Goal: Information Seeking & Learning: Learn about a topic

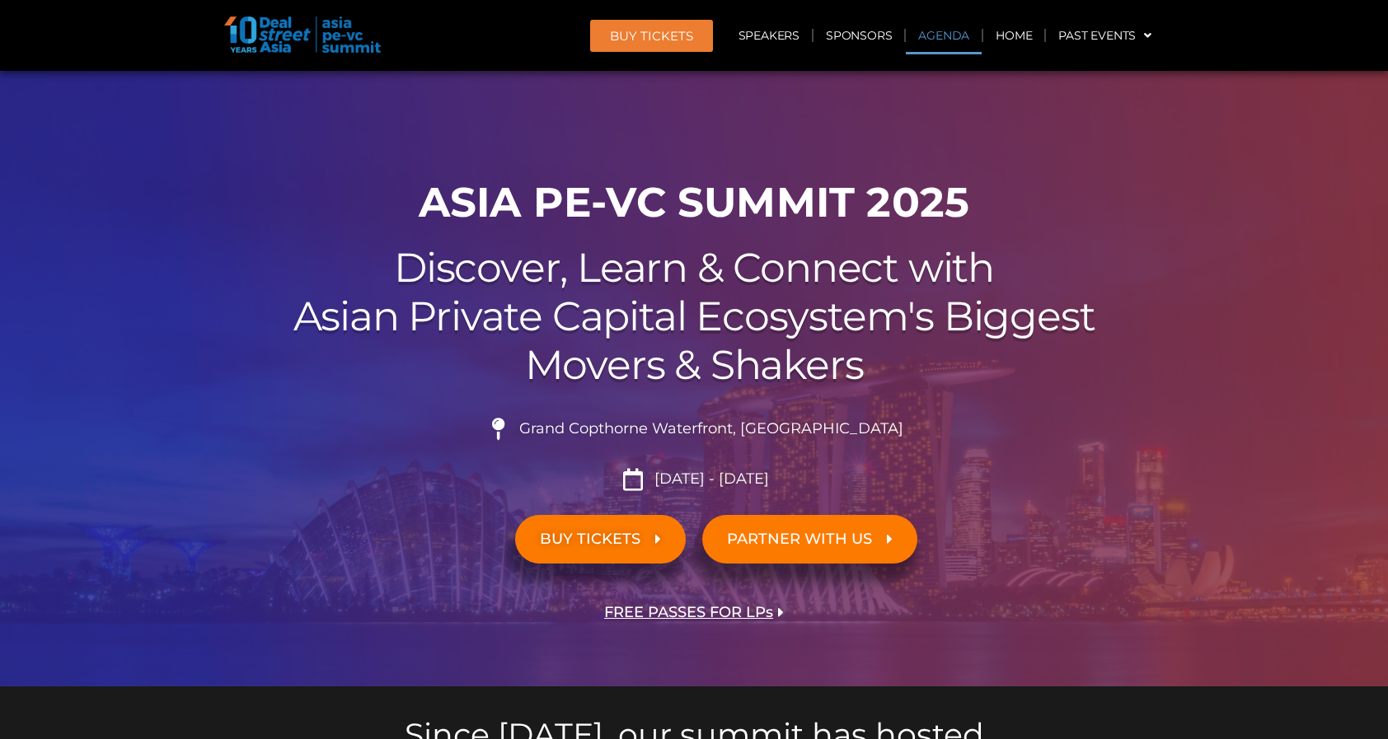
scroll to position [946, 0]
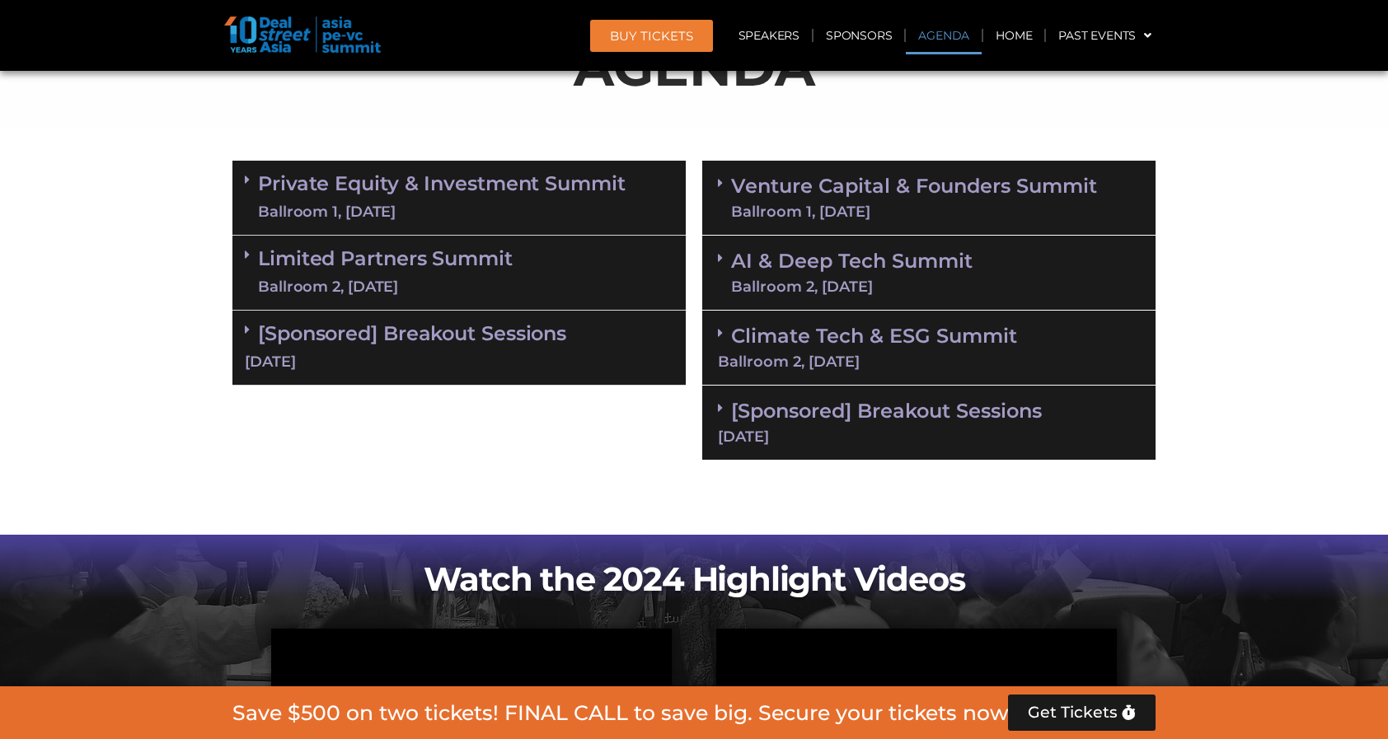
click at [813, 204] on div "Ballroom 1, 11 Sept" at bounding box center [914, 211] width 366 height 15
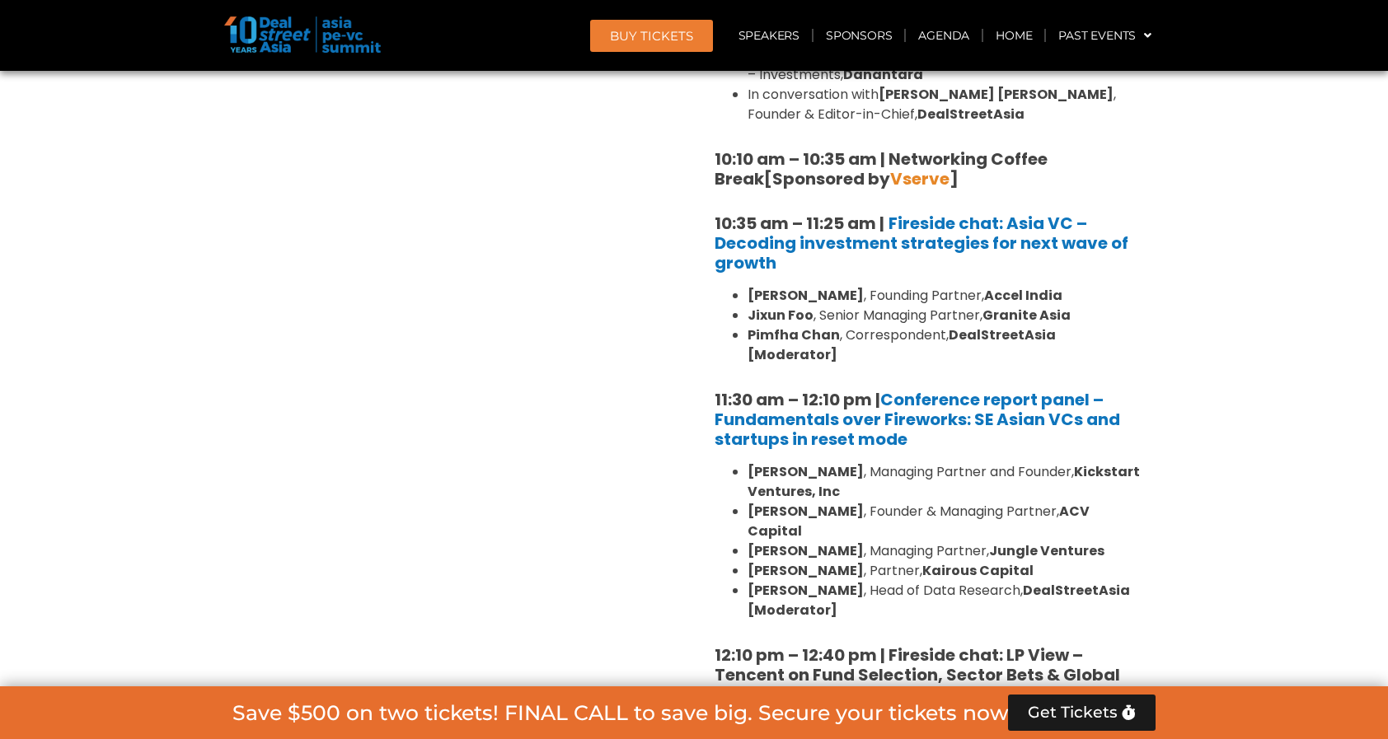
scroll to position [1415, 0]
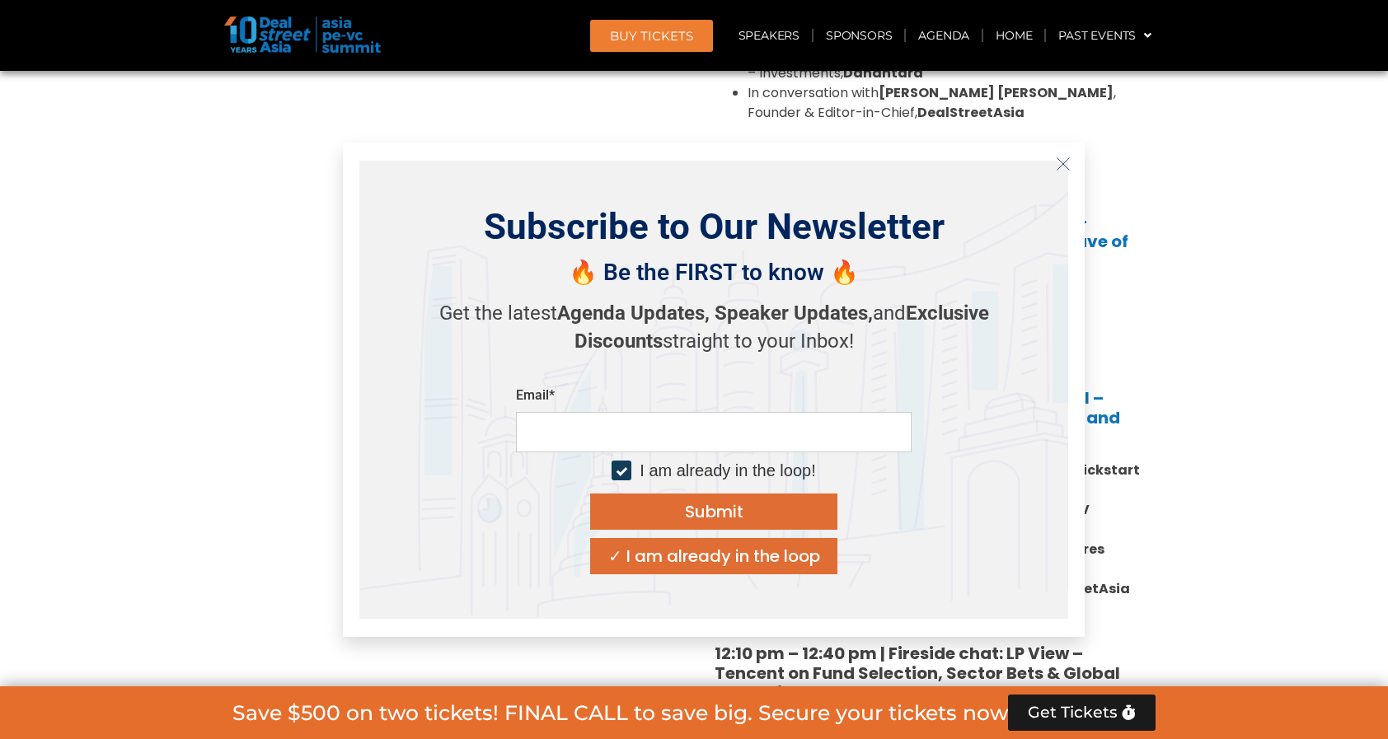
click at [1054, 170] on button "Close" at bounding box center [1063, 164] width 26 height 26
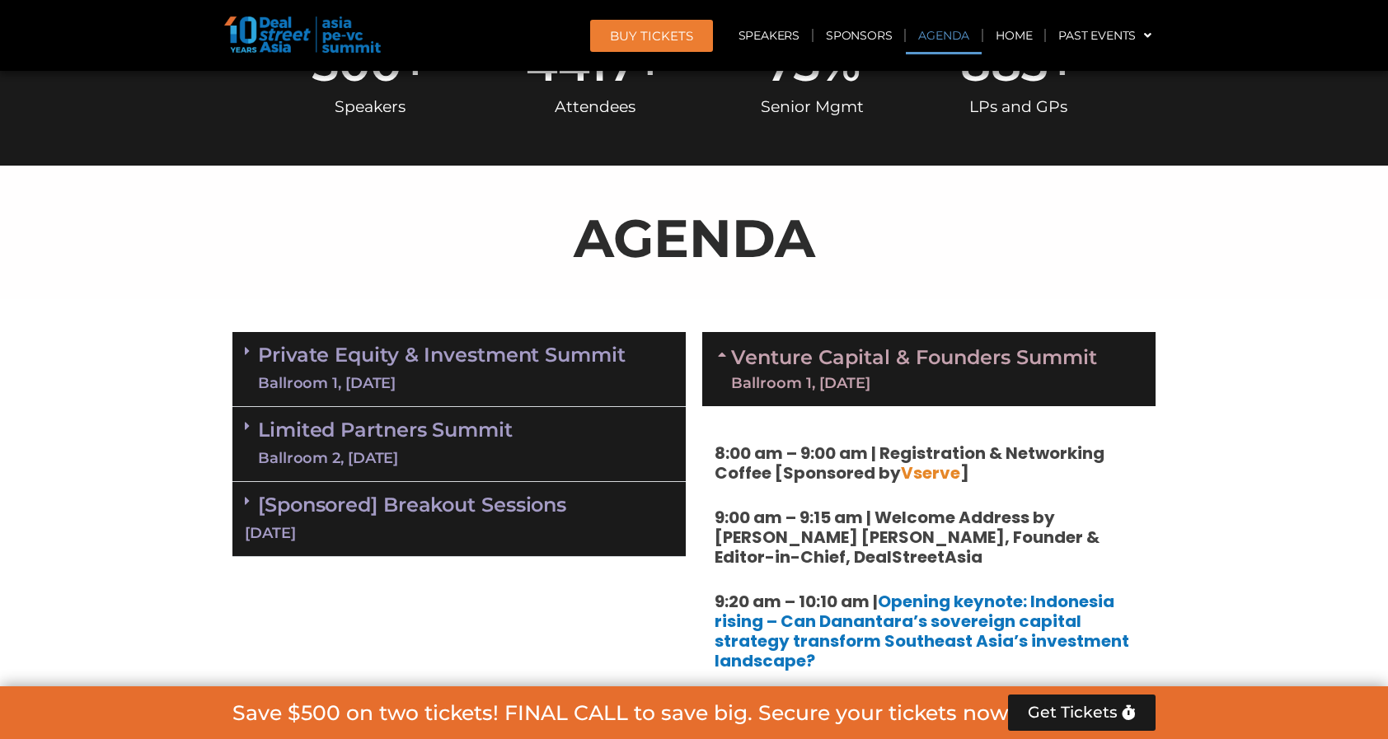
scroll to position [775, 0]
click at [719, 354] on icon at bounding box center [724, 354] width 13 height 13
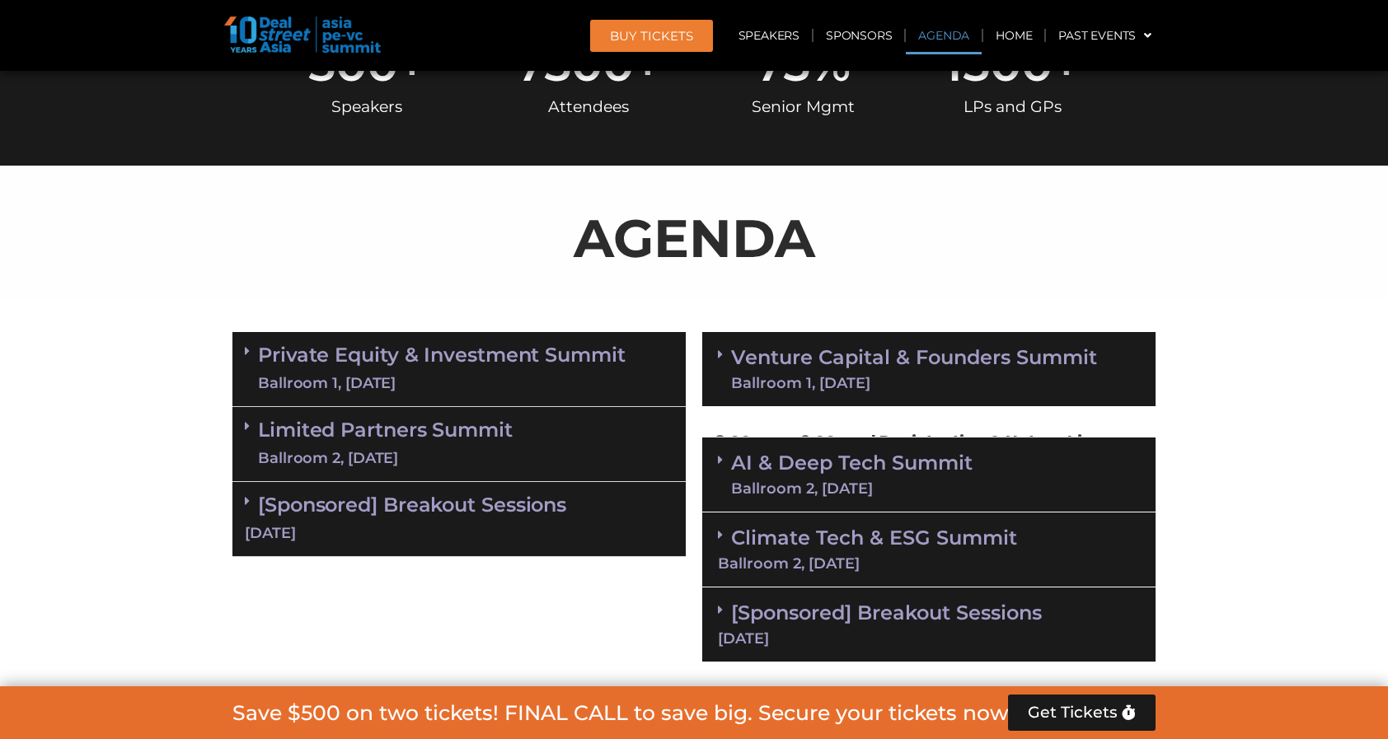
click at [719, 354] on icon at bounding box center [720, 354] width 5 height 13
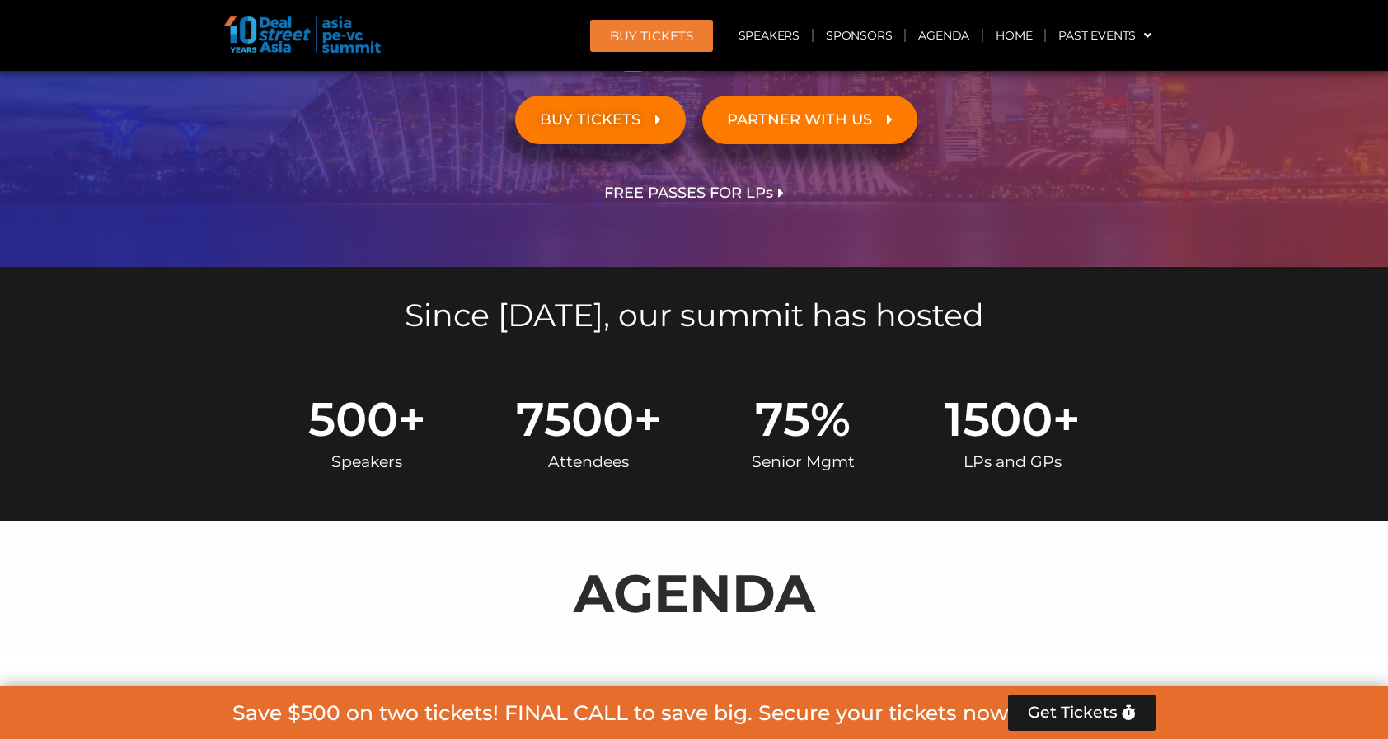
scroll to position [827, 0]
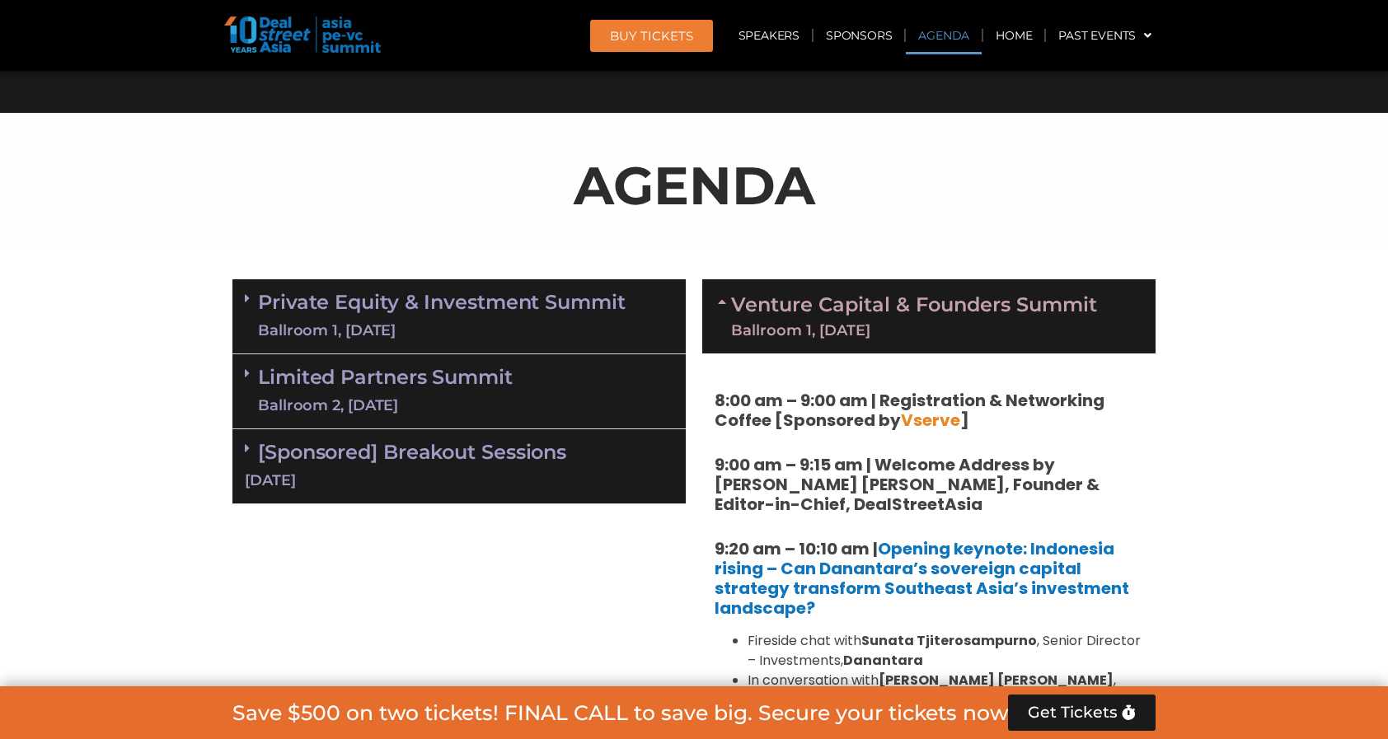
click at [792, 296] on link "Venture Capital & Founders​ Summit Ballroom 1, 11 Sept" at bounding box center [914, 316] width 366 height 43
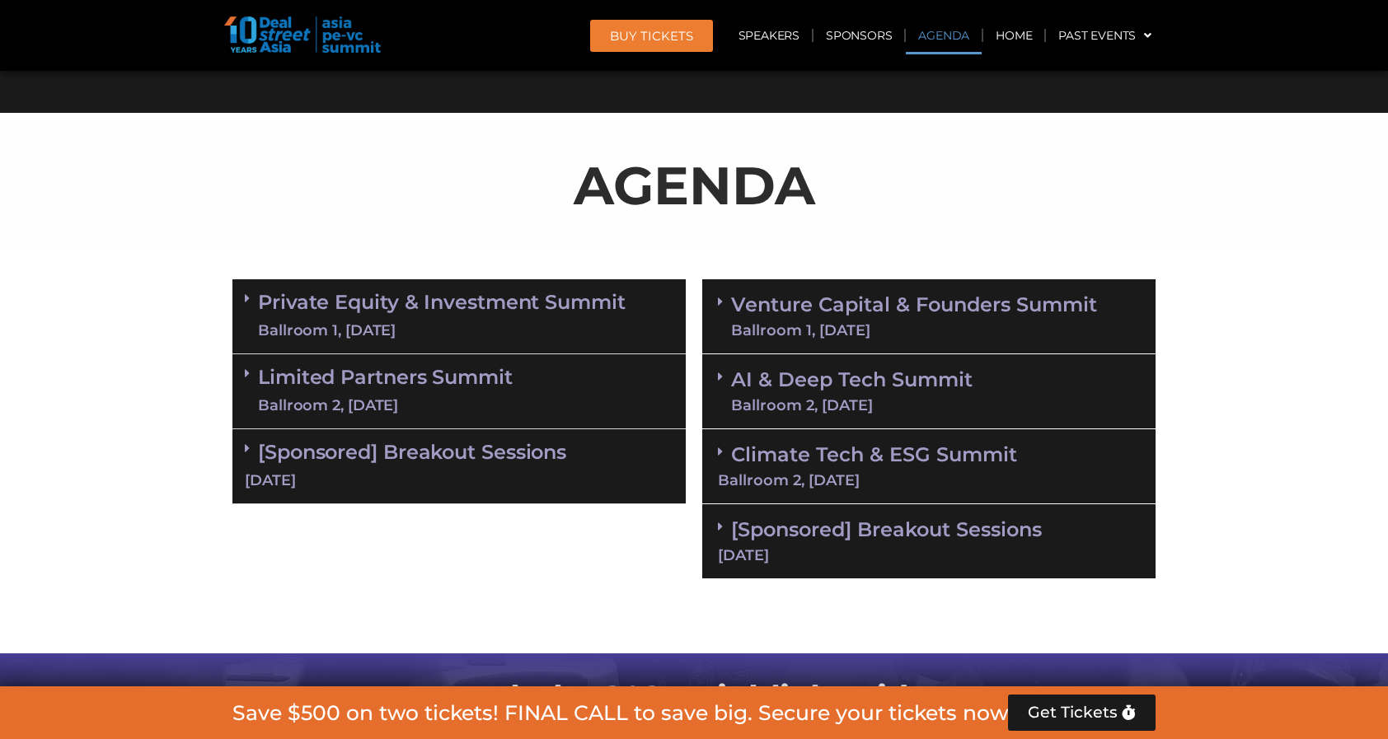
click at [807, 477] on div "Ballroom 2, 11 Sept" at bounding box center [929, 480] width 422 height 15
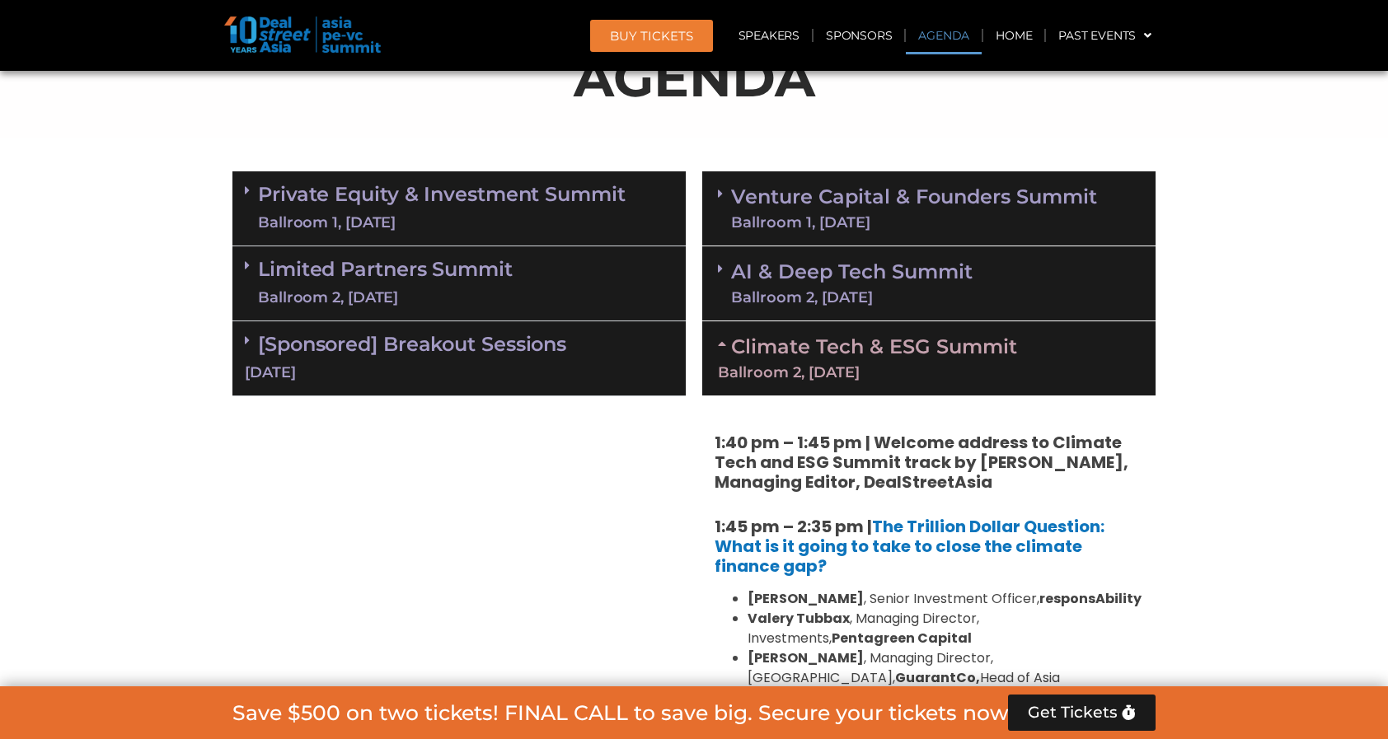
scroll to position [933, 0]
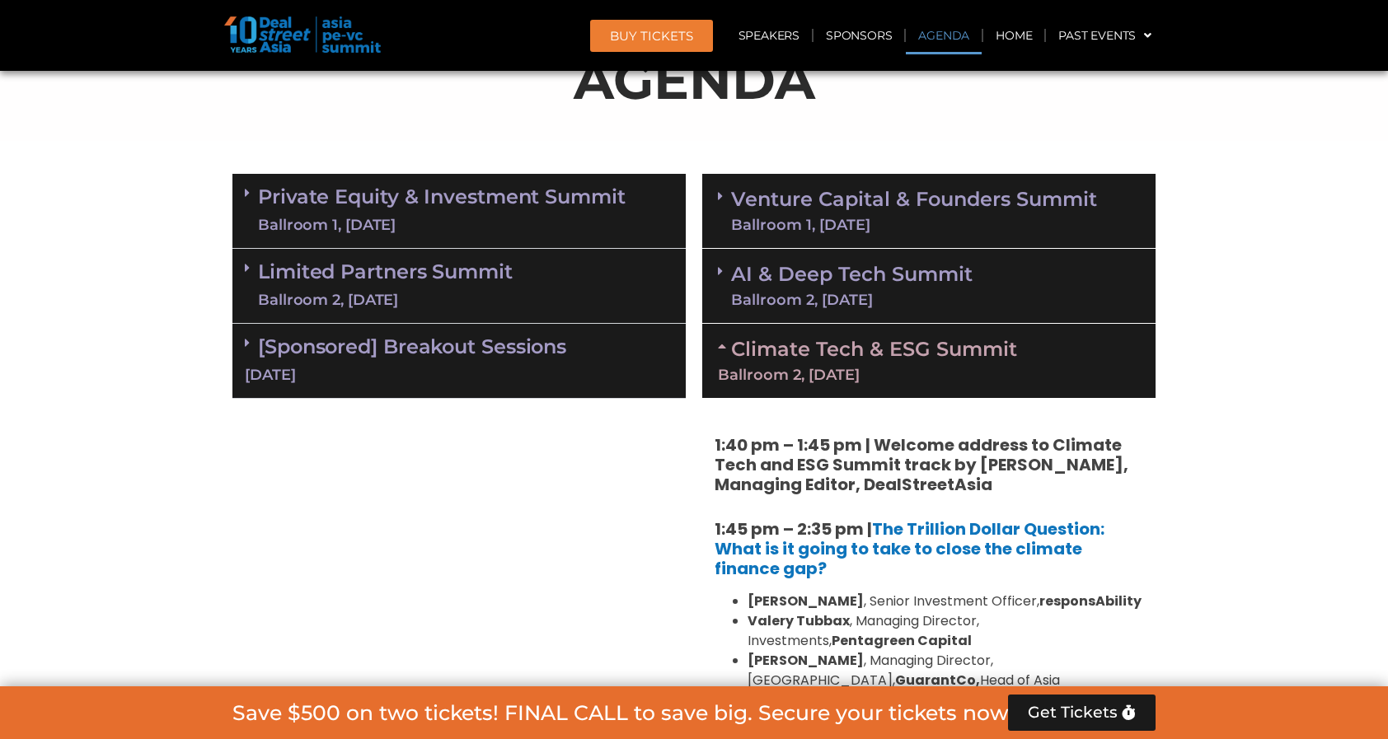
click at [964, 269] on link "AI & Deep Tech Summit Ballroom 2, 11 Sept" at bounding box center [851, 285] width 241 height 43
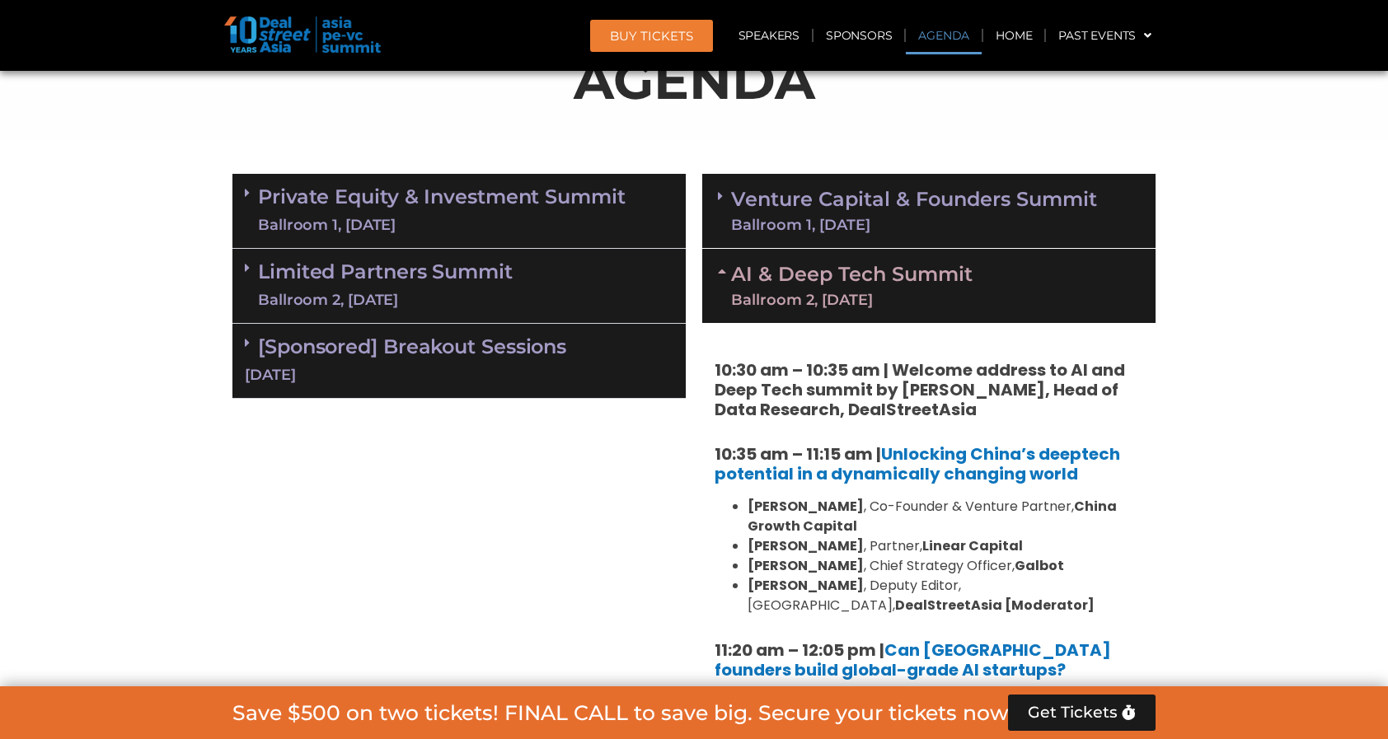
click at [964, 269] on link "AI & Deep Tech Summit Ballroom 2, 11 Sept" at bounding box center [851, 285] width 241 height 43
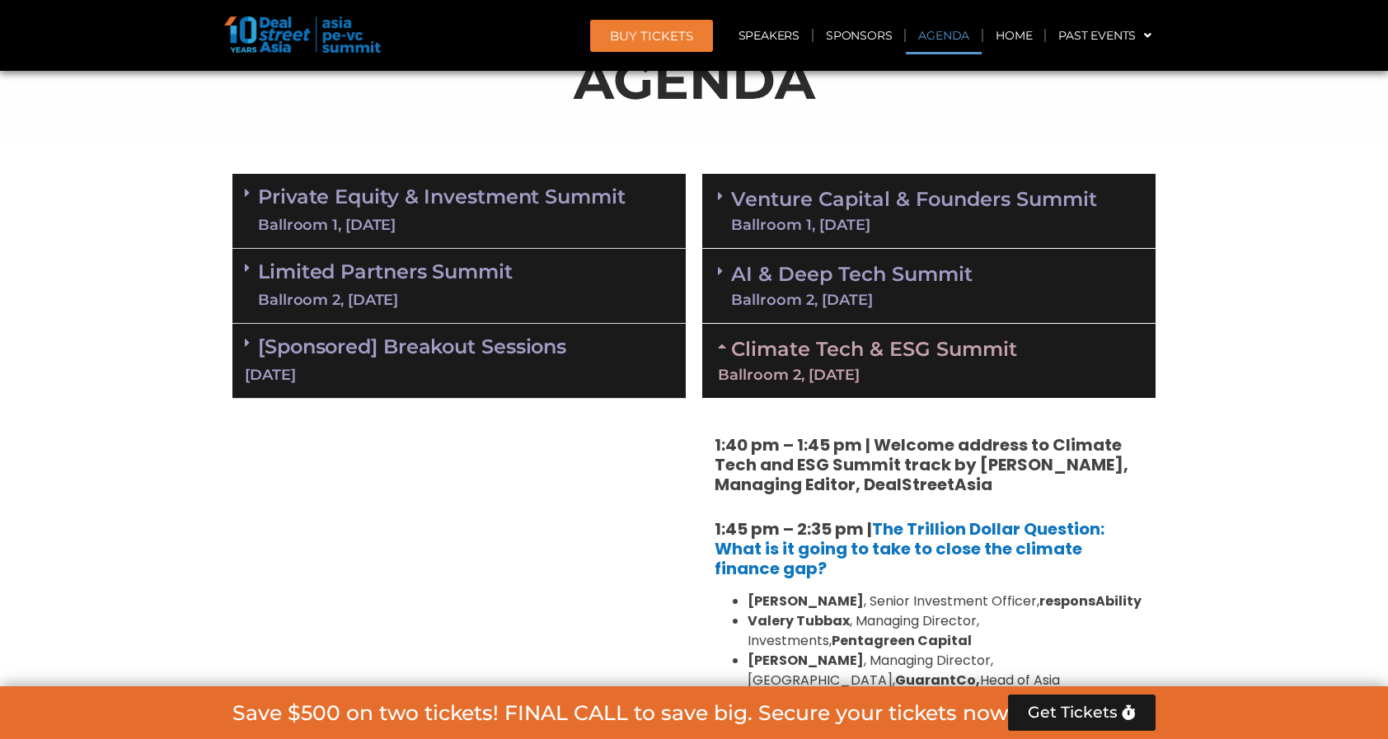
click at [964, 269] on link "AI & Deep Tech Summit Ballroom 2, 11 Sept" at bounding box center [851, 285] width 241 height 43
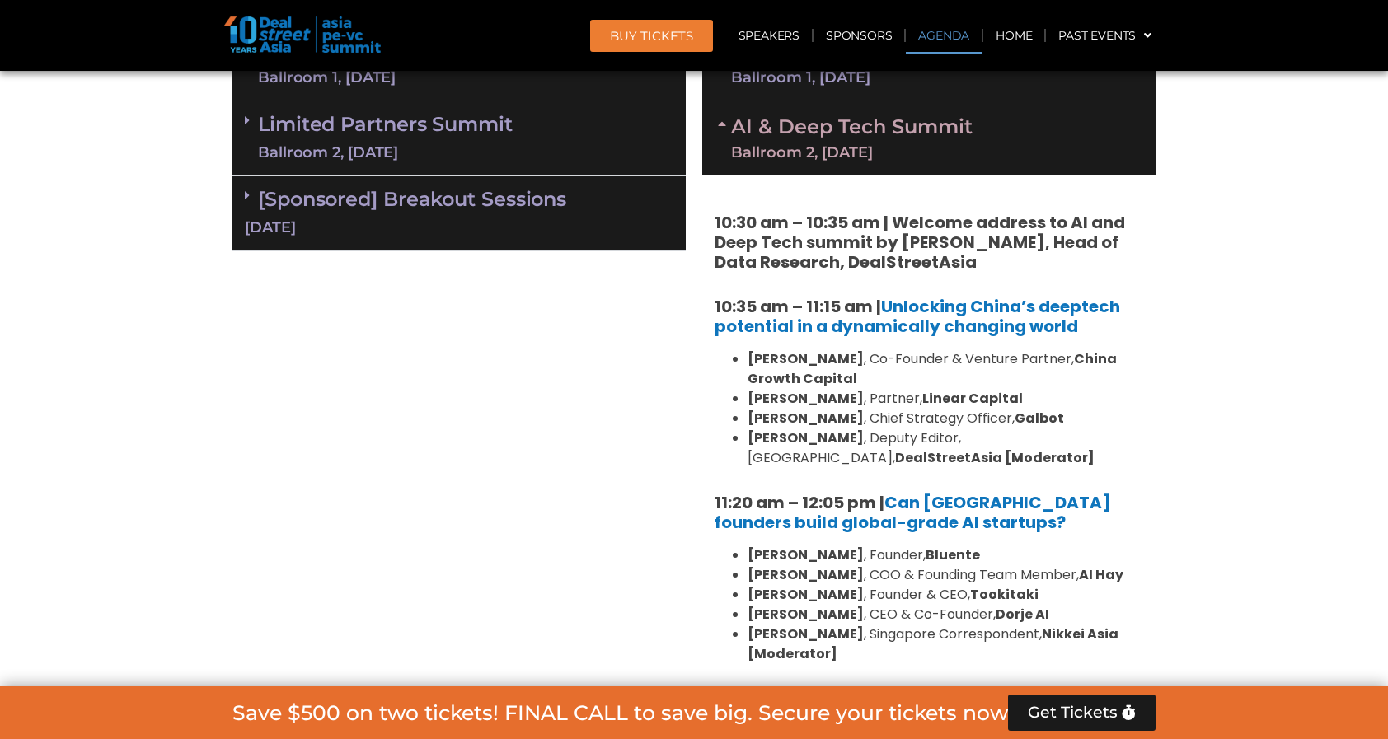
scroll to position [1063, 0]
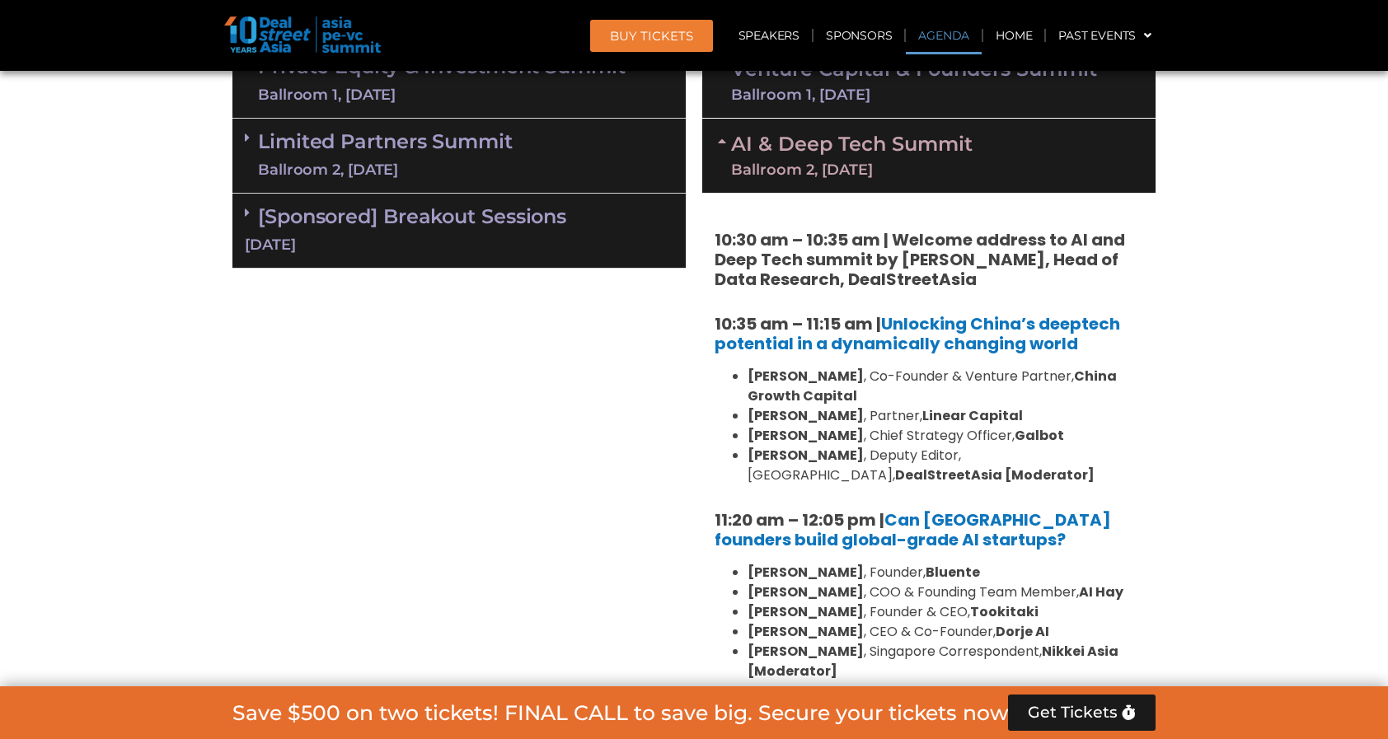
click at [878, 158] on link "AI & Deep Tech Summit Ballroom 2, 11 Sept" at bounding box center [851, 155] width 241 height 43
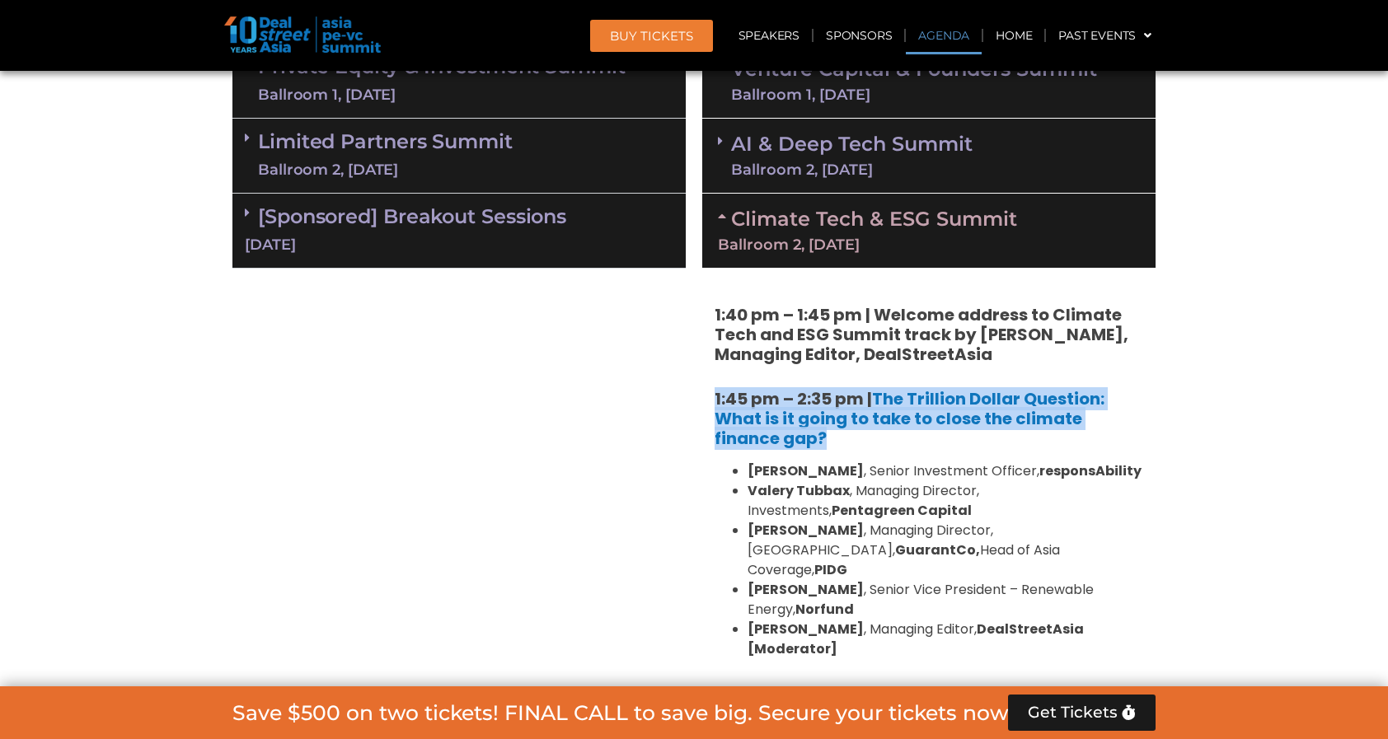
drag, startPoint x: 704, startPoint y: 389, endPoint x: 847, endPoint y: 437, distance: 150.3
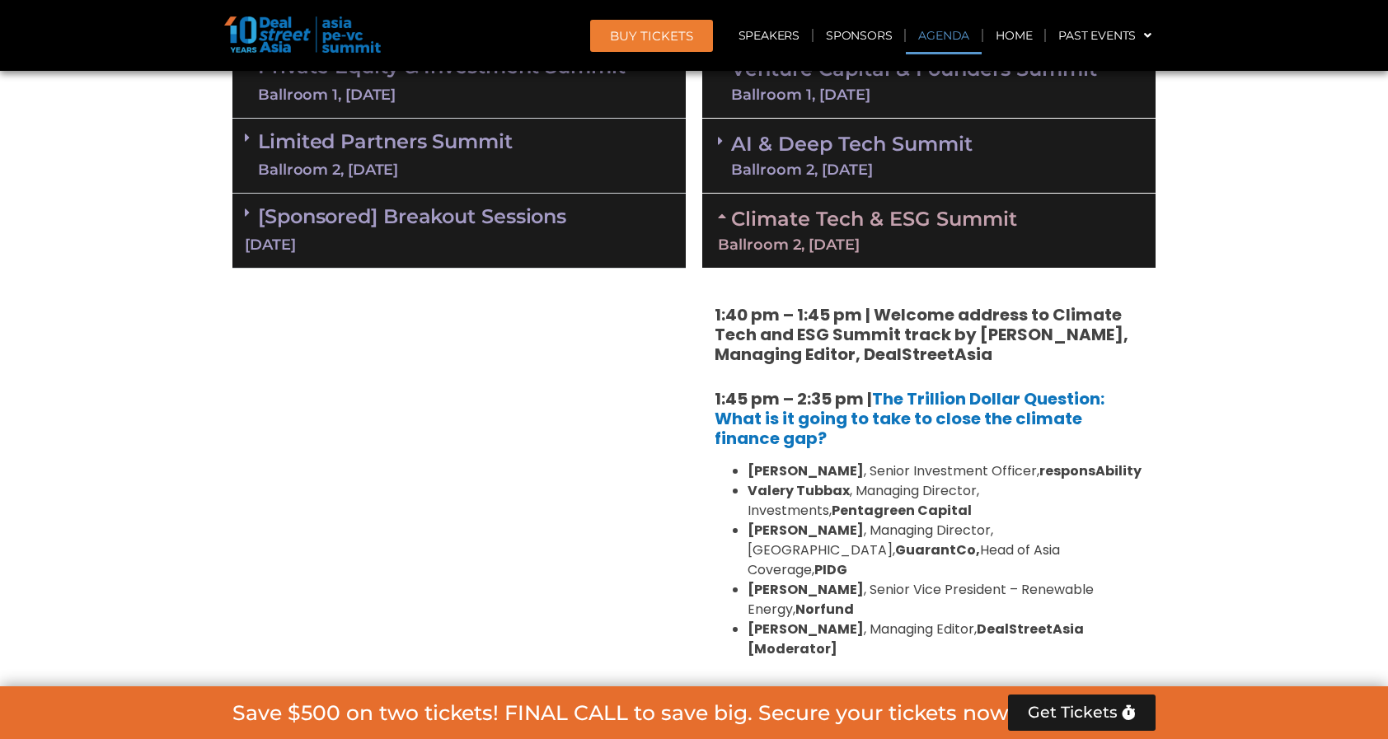
click at [1229, 1] on header "BUY Tickets Speakers Sponsors Agenda Home Past Events JKT 2025 SG 2024 JKT 2024…" at bounding box center [694, 35] width 1388 height 71
click at [864, 532] on li "Nishant Kumar , Managing Director, Asia, GuarantCo, Head of Asia Coverage, PIDG" at bounding box center [944, 550] width 395 height 59
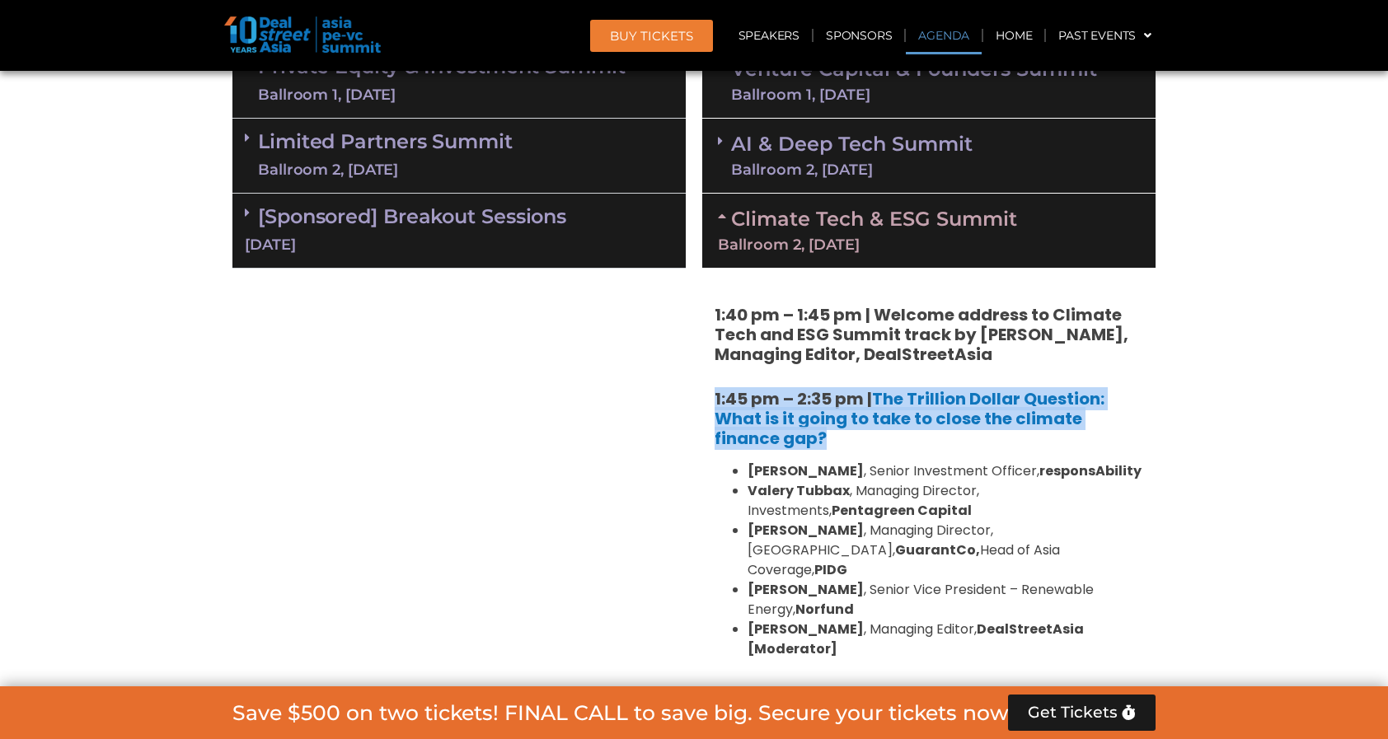
drag, startPoint x: 707, startPoint y: 391, endPoint x: 840, endPoint y: 433, distance: 139.2
copy h5 "1:45 pm – 2:35 pm | The Trillion Dollar Question: What is it going to take to c…"
